Goal: Task Accomplishment & Management: Use online tool/utility

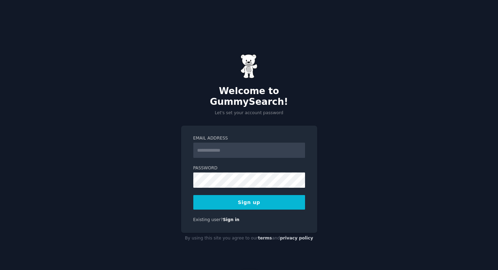
click at [233, 143] on input "Email Address" at bounding box center [249, 150] width 112 height 15
type input "**********"
click at [250, 195] on button "Sign up" at bounding box center [249, 202] width 112 height 15
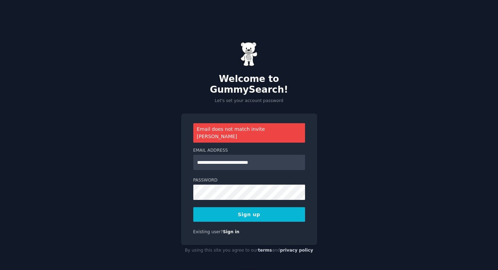
click at [256, 207] on button "Sign up" at bounding box center [249, 214] width 112 height 15
click at [249, 207] on button "Sign up" at bounding box center [249, 214] width 112 height 15
click at [261, 207] on button "Sign up" at bounding box center [249, 214] width 112 height 15
click at [252, 207] on button "Sign up" at bounding box center [249, 214] width 112 height 15
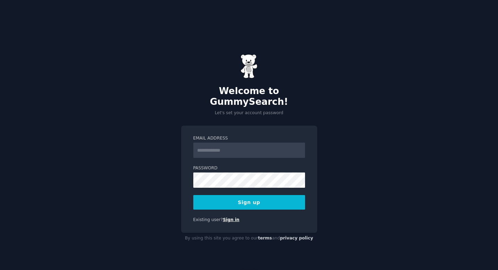
click at [229, 217] on link "Sign in" at bounding box center [231, 219] width 17 height 5
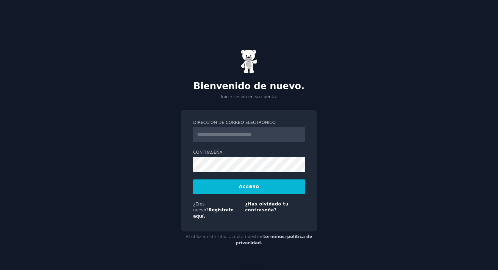
click at [234, 207] on font "Regístrate aquí." at bounding box center [213, 212] width 41 height 11
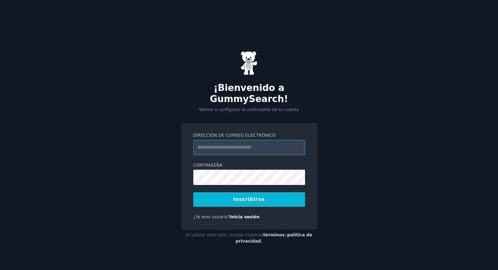
click at [239, 140] on input "Dirección de correo electrónico" at bounding box center [249, 147] width 112 height 15
click at [210, 143] on input "Dirección de correo electrónico" at bounding box center [249, 147] width 112 height 15
type input "**********"
click at [254, 143] on input "**********" at bounding box center [249, 147] width 112 height 15
click at [236, 140] on input "**********" at bounding box center [249, 147] width 112 height 15
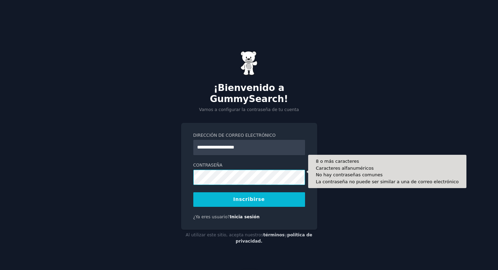
click at [193, 192] on button "Inscribirse" at bounding box center [249, 199] width 112 height 15
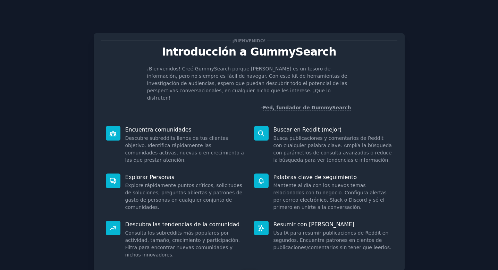
scroll to position [31, 0]
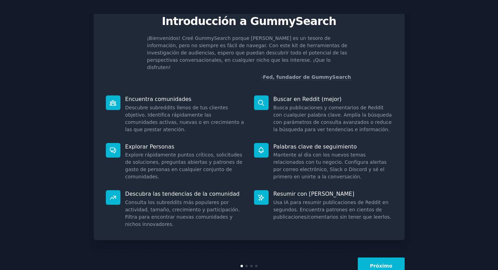
click at [386, 263] on font "Próximo" at bounding box center [381, 266] width 23 height 6
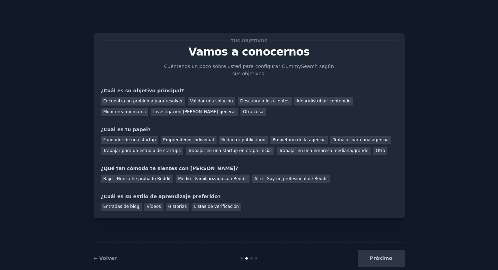
click at [386, 257] on div "Próximo" at bounding box center [353, 258] width 104 height 17
click at [377, 256] on div "Próximo" at bounding box center [353, 258] width 104 height 17
click at [375, 262] on div "Próximo" at bounding box center [353, 258] width 104 height 17
click at [377, 260] on div "Próximo" at bounding box center [353, 258] width 104 height 17
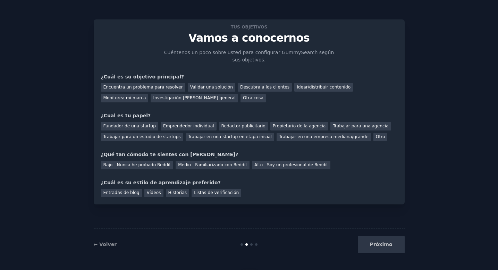
click at [391, 246] on div "Próximo" at bounding box center [353, 244] width 104 height 17
click at [253, 246] on div "← Volver Próximo" at bounding box center [249, 244] width 311 height 32
click at [143, 85] on font "Encuentra un problema para resolver" at bounding box center [142, 87] width 79 height 5
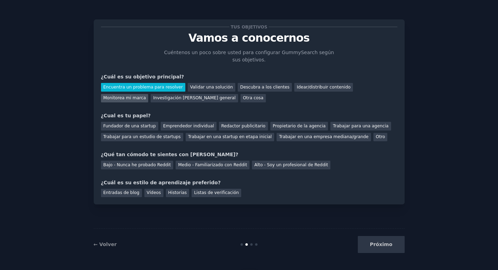
click at [146, 95] on font "Monitorea mi marca" at bounding box center [124, 97] width 43 height 5
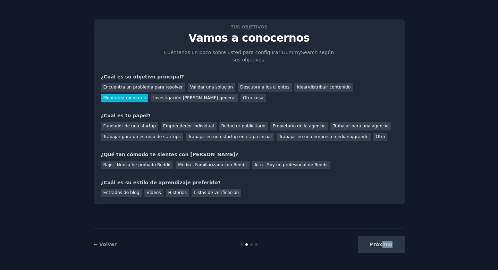
drag, startPoint x: 384, startPoint y: 250, endPoint x: 384, endPoint y: 246, distance: 3.8
click at [384, 246] on div "Próximo" at bounding box center [353, 244] width 104 height 17
click at [345, 125] on font "Trabajar para una agencia" at bounding box center [361, 126] width 56 height 5
click at [140, 168] on div "Bajo - Nunca he probado Reddit" at bounding box center [137, 165] width 73 height 9
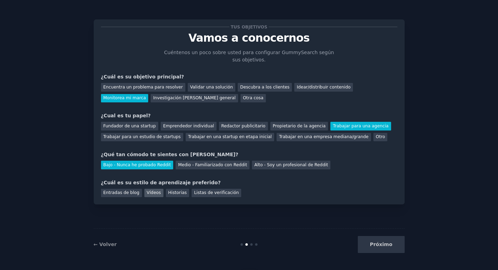
click at [151, 190] on font "Vídeos" at bounding box center [154, 192] width 14 height 5
click at [392, 245] on font "Próximo" at bounding box center [381, 244] width 23 height 6
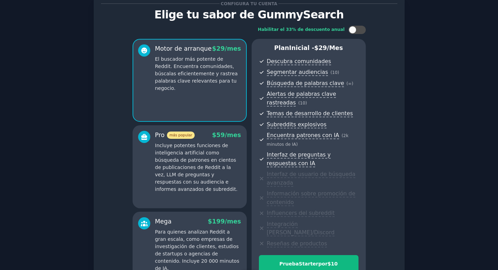
scroll to position [105, 0]
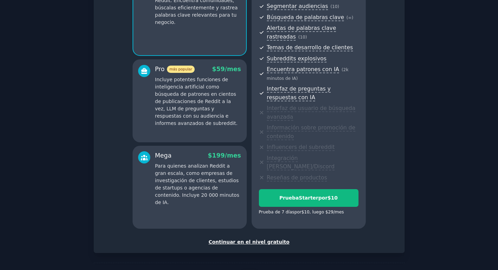
click at [262, 238] on div "Continuar en el nivel gratuito" at bounding box center [249, 241] width 296 height 7
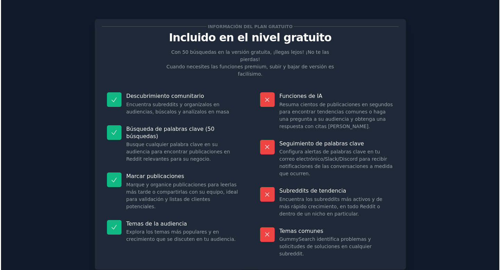
scroll to position [37, 0]
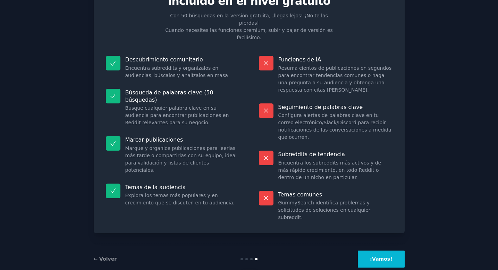
click at [386, 256] on font "¡Vamos!" at bounding box center [381, 259] width 23 height 6
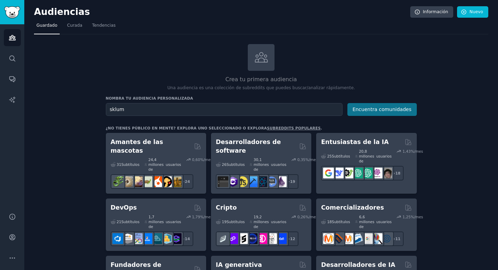
type input "sklum"
click at [386, 109] on font "Encuentra comunidades" at bounding box center [381, 110] width 59 height 6
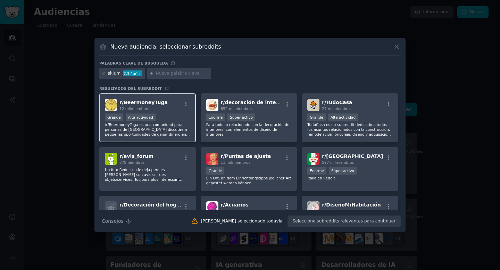
click at [174, 110] on div "r/ BeermoneyTuga 12 mil miembros" at bounding box center [147, 105] width 85 height 12
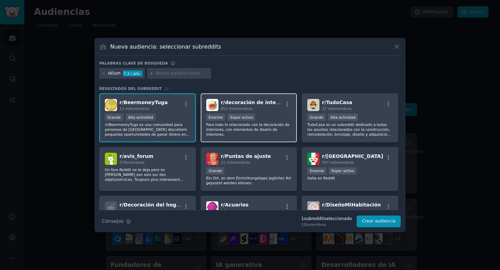
click at [288, 120] on div ">= percentil 95 para envíos/día Enorme Súper activo" at bounding box center [248, 117] width 85 height 9
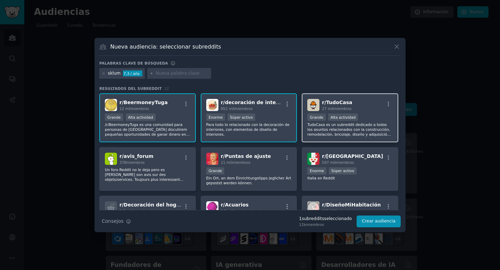
click at [374, 125] on font "TudoCasa es un subreddit dedicado a todos los asuntos relacionados con la const…" at bounding box center [348, 131] width 83 height 19
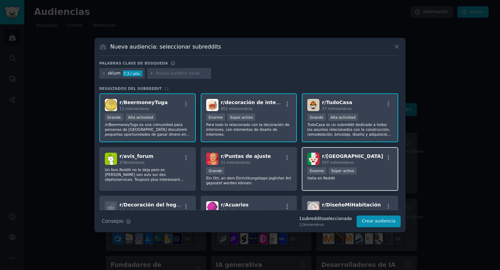
click at [313, 154] on img at bounding box center [313, 159] width 12 height 12
click at [194, 74] on input "text" at bounding box center [182, 73] width 53 height 6
type input "sklum"
click at [169, 75] on input "text" at bounding box center [182, 73] width 53 height 6
type input "muebles"
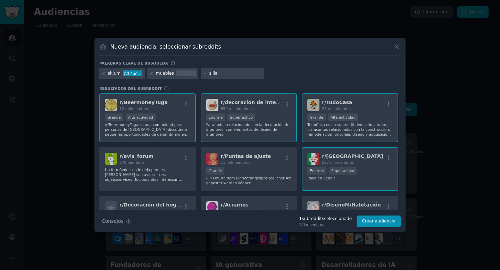
type input "sillas"
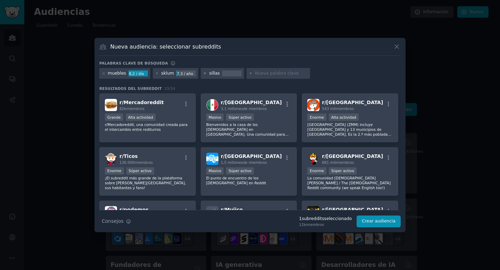
click at [204, 74] on icon at bounding box center [205, 74] width 2 height 2
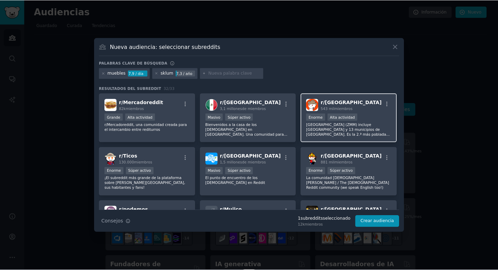
scroll to position [8, 0]
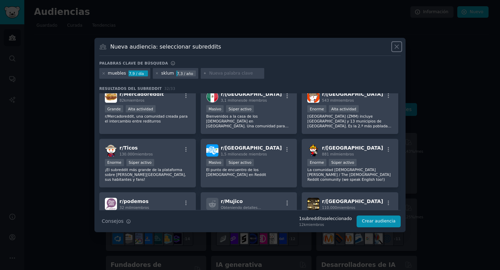
click at [394, 46] on icon at bounding box center [396, 46] width 7 height 7
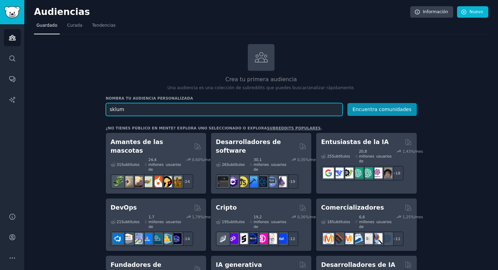
click at [195, 116] on input "sklum" at bounding box center [224, 109] width 237 height 13
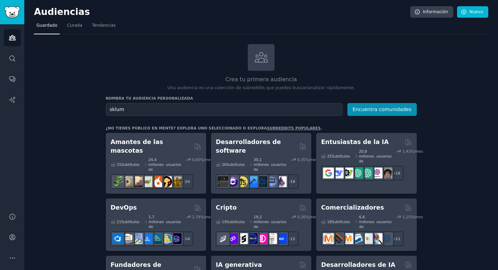
click at [376, 102] on div "Nombra tu audiencia personalizada Nombre de la audiencia sklum Encuentra comuni…" at bounding box center [261, 106] width 311 height 20
click at [376, 109] on font "Encuentra comunidades" at bounding box center [381, 110] width 59 height 6
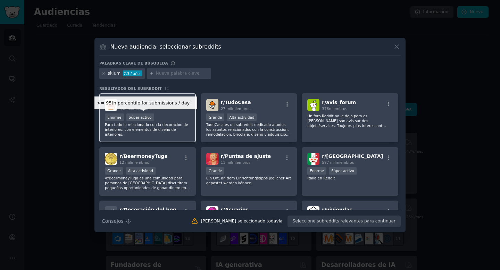
click at [151, 116] on div "Súper activo" at bounding box center [140, 116] width 28 height 7
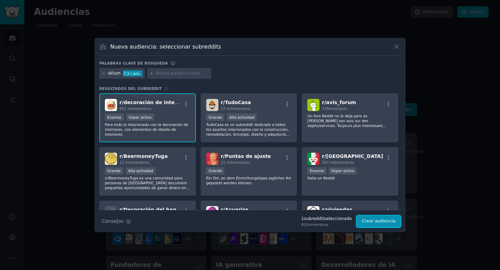
click at [373, 221] on font "Crear audiencia" at bounding box center [379, 221] width 34 height 5
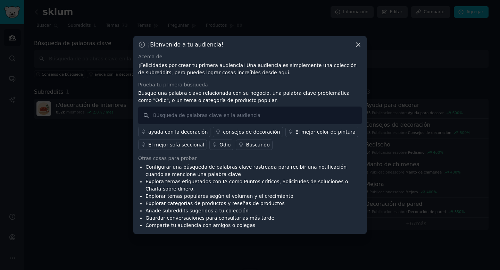
click at [355, 42] on icon at bounding box center [357, 44] width 7 height 7
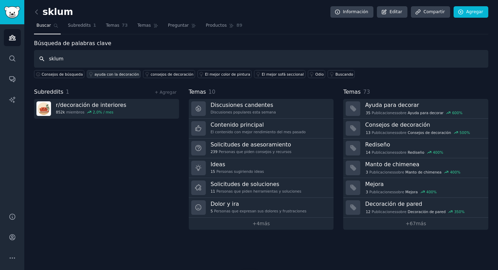
type input "sklum"
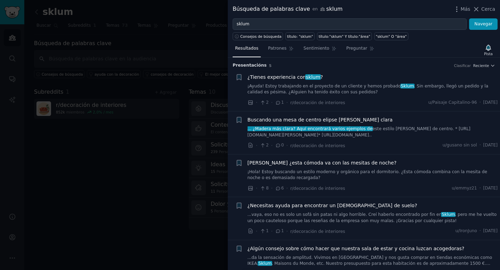
click at [129, 133] on div at bounding box center [250, 135] width 500 height 270
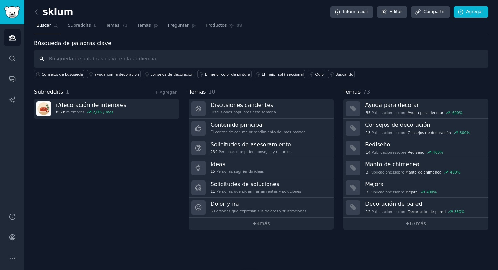
click at [116, 60] on input "text" at bounding box center [261, 59] width 454 height 18
type input "sklum"
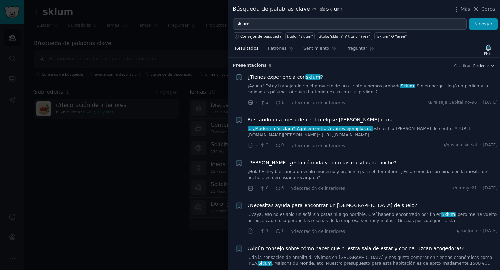
scroll to position [13, 0]
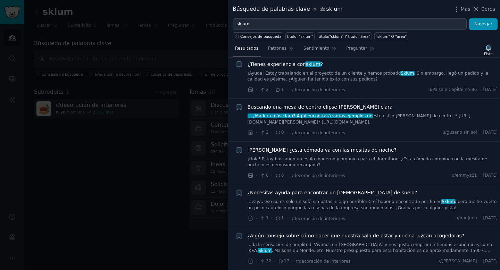
click at [487, 11] on font "Cerca" at bounding box center [488, 9] width 14 height 6
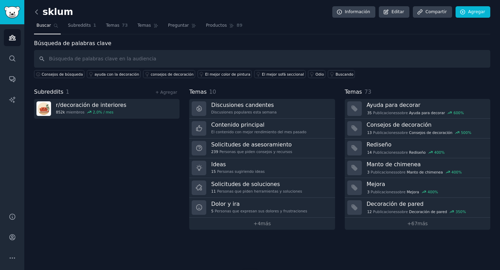
click at [37, 11] on icon at bounding box center [36, 11] width 7 height 7
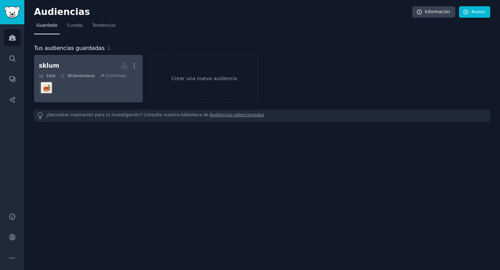
click at [79, 65] on h2 "sklum Más" at bounding box center [88, 66] width 99 height 12
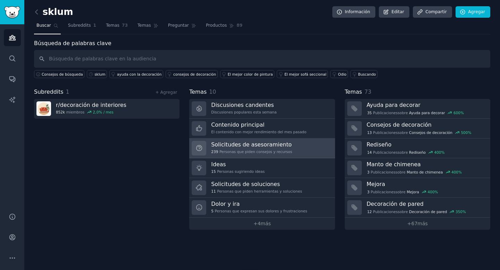
click at [284, 151] on font "Personas que piden consejos y recursos" at bounding box center [255, 152] width 73 height 4
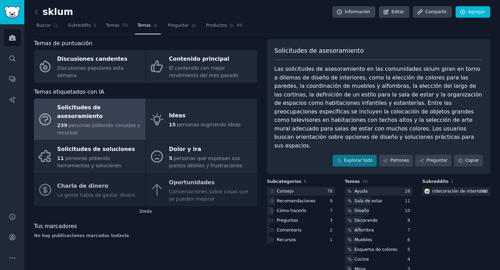
scroll to position [15, 0]
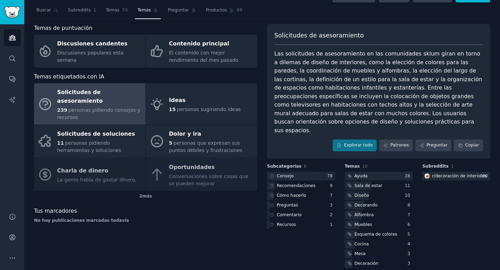
drag, startPoint x: 288, startPoint y: 53, endPoint x: 436, endPoint y: 53, distance: 148.8
click at [439, 54] on font "Las solicitudes de asesoramiento en las comunidades sklum giran en torno a dile…" at bounding box center [379, 91] width 210 height 83
drag, startPoint x: 382, startPoint y: 54, endPoint x: 465, endPoint y: 54, distance: 82.9
click at [465, 54] on div "Las solicitudes de asesoramiento en las comunidades sklum giran en torno a dile…" at bounding box center [378, 92] width 209 height 85
click at [398, 56] on font "Las solicitudes de asesoramiento en las comunidades sklum giran en torno a dile…" at bounding box center [379, 91] width 210 height 83
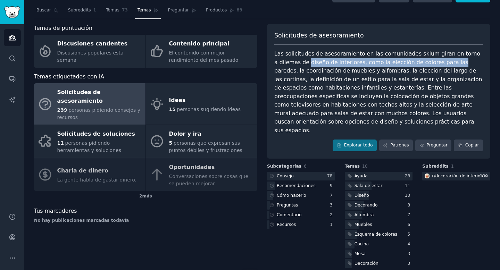
drag, startPoint x: 301, startPoint y: 63, endPoint x: 442, endPoint y: 57, distance: 141.0
click at [442, 59] on font "Las solicitudes de asesoramiento en las comunidades sklum giran en torno a dile…" at bounding box center [379, 91] width 210 height 83
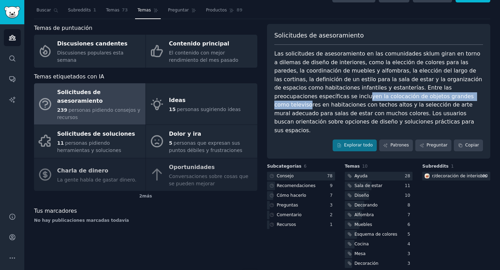
drag, startPoint x: 284, startPoint y: 94, endPoint x: 411, endPoint y: 96, distance: 127.3
click at [411, 96] on font "Las solicitudes de asesoramiento en las comunidades sklum giran en torno a dile…" at bounding box center [379, 91] width 210 height 83
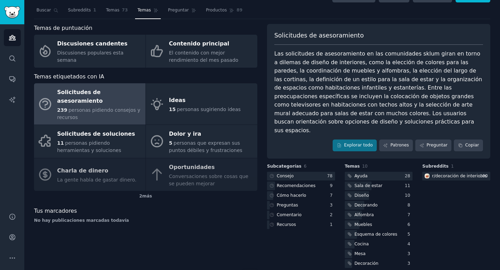
click at [466, 97] on font "Las solicitudes de asesoramiento en las comunidades sklum giran en torno a dile…" at bounding box center [379, 91] width 210 height 83
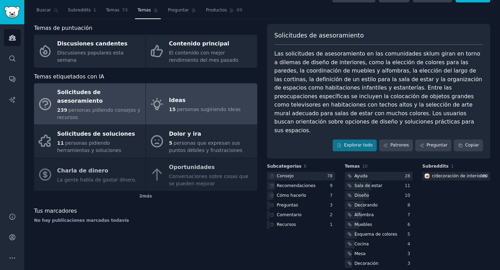
click at [218, 106] on div "15 personas sugiriendo ideas" at bounding box center [205, 109] width 72 height 7
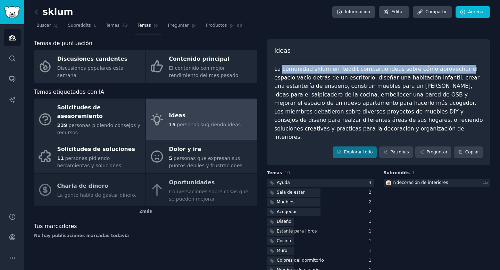
drag, startPoint x: 280, startPoint y: 68, endPoint x: 455, endPoint y: 67, distance: 174.9
click at [455, 67] on font "La comunidad sklum en Reddit compartió ideas sobre cómo aprovechar el espacio v…" at bounding box center [379, 103] width 210 height 75
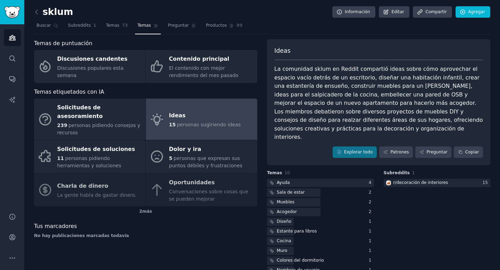
click at [467, 81] on div "La comunidad sklum en Reddit compartió ideas sobre cómo aprovechar el espacio v…" at bounding box center [378, 103] width 209 height 77
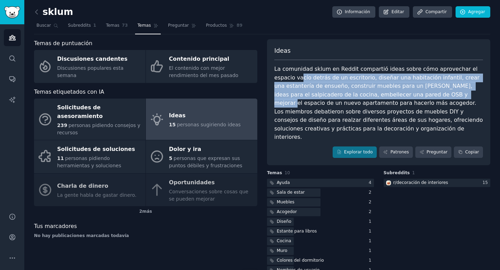
drag, startPoint x: 278, startPoint y: 79, endPoint x: 390, endPoint y: 94, distance: 113.7
click at [390, 94] on font "La comunidad sklum en Reddit compartió ideas sobre cómo aprovechar el espacio v…" at bounding box center [379, 103] width 210 height 75
click at [322, 94] on font "La comunidad sklum en Reddit compartió ideas sobre cómo aprovechar el espacio v…" at bounding box center [379, 103] width 210 height 75
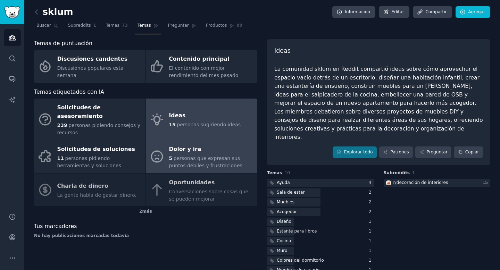
click at [204, 145] on div "Dolor y ira" at bounding box center [211, 149] width 85 height 11
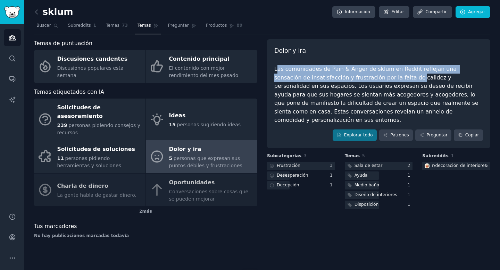
drag, startPoint x: 277, startPoint y: 69, endPoint x: 378, endPoint y: 76, distance: 101.8
click at [378, 76] on font "Las comunidades de Pain & Anger de sklum en Reddit reflejan una sensación de in…" at bounding box center [377, 95] width 206 height 58
drag, startPoint x: 290, startPoint y: 69, endPoint x: 351, endPoint y: 74, distance: 61.6
click at [351, 74] on div "Las comunidades de Pain & Anger de sklum en Reddit reflejan una sensación de in…" at bounding box center [378, 95] width 209 height 60
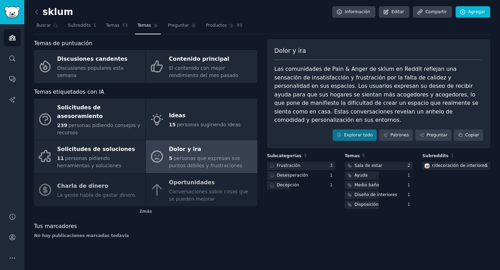
click at [451, 79] on font "Las comunidades de Pain & Anger de sklum en Reddit reflejan una sensación de in…" at bounding box center [377, 95] width 206 height 58
click at [36, 13] on icon at bounding box center [36, 12] width 2 height 4
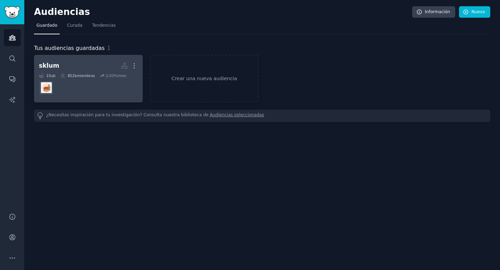
click at [94, 86] on dd at bounding box center [88, 87] width 99 height 19
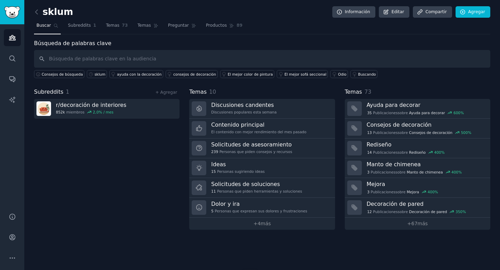
click at [124, 59] on input "text" at bounding box center [262, 59] width 456 height 18
type input "sklum"
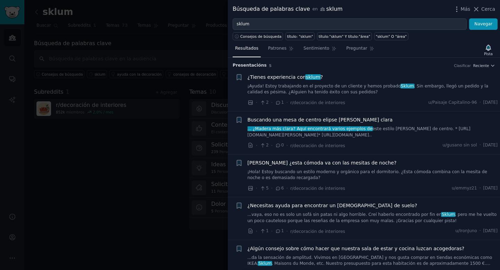
scroll to position [13, 0]
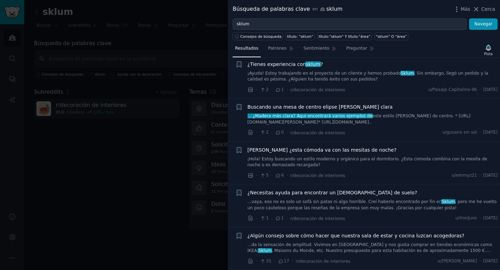
click at [146, 62] on div at bounding box center [250, 135] width 500 height 270
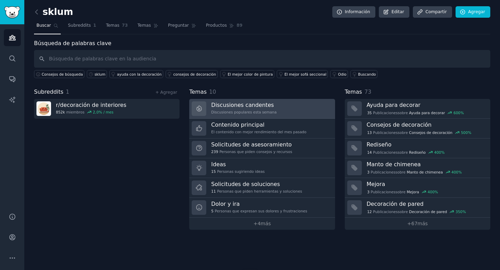
click at [246, 108] on h3 "Discusiones candentes" at bounding box center [243, 104] width 65 height 7
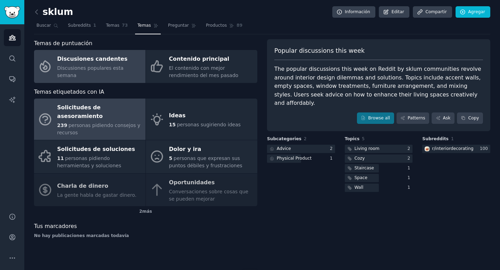
click at [100, 122] on font "personas pidiendo consejos y recursos" at bounding box center [98, 128] width 83 height 13
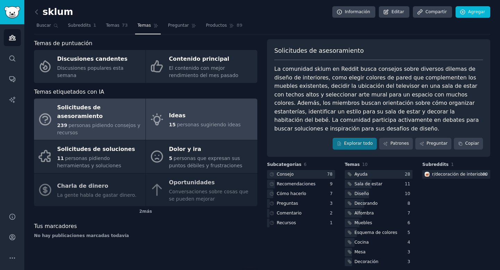
click at [187, 122] on font "personas sugiriendo ideas" at bounding box center [209, 125] width 64 height 6
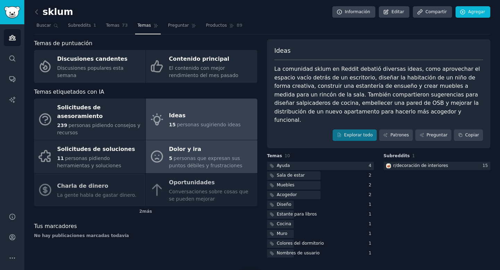
click at [186, 144] on div "Dolor y ira" at bounding box center [211, 149] width 85 height 11
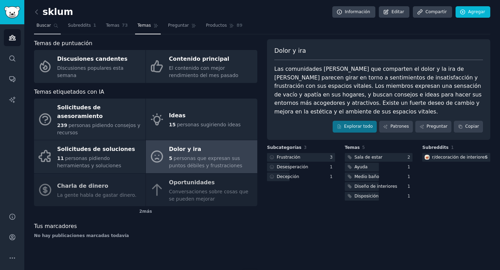
click at [52, 25] on link "Buscar" at bounding box center [47, 27] width 27 height 14
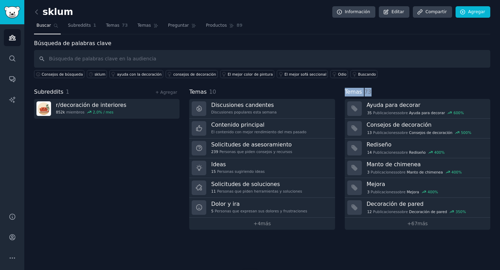
drag, startPoint x: 346, startPoint y: 93, endPoint x: 377, endPoint y: 93, distance: 31.9
click at [377, 93] on div "Temas 73" at bounding box center [417, 92] width 145 height 9
click at [398, 84] on div "Búsqueda de palabras clave Consejos de búsqueda sklum ayuda con la decoración c…" at bounding box center [262, 134] width 456 height 190
click at [417, 224] on font "67" at bounding box center [414, 224] width 6 height 6
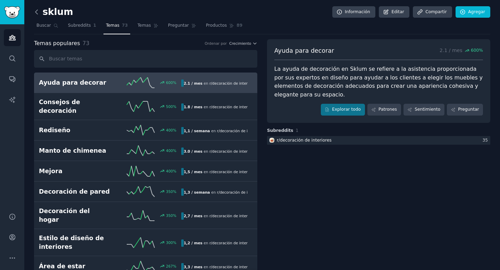
click at [35, 12] on icon at bounding box center [36, 11] width 7 height 7
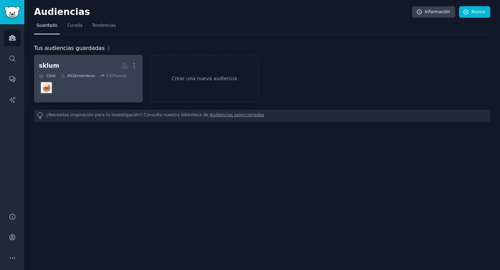
click at [77, 60] on h2 "sklum Audiencia personalizada Más" at bounding box center [88, 66] width 99 height 12
